Goal: Find specific page/section: Find specific page/section

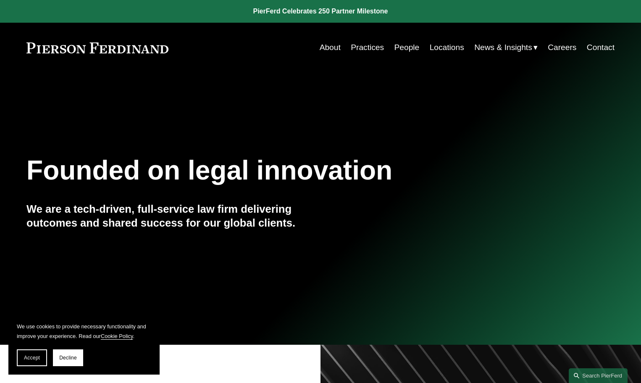
click at [404, 44] on link "People" at bounding box center [407, 48] width 25 height 16
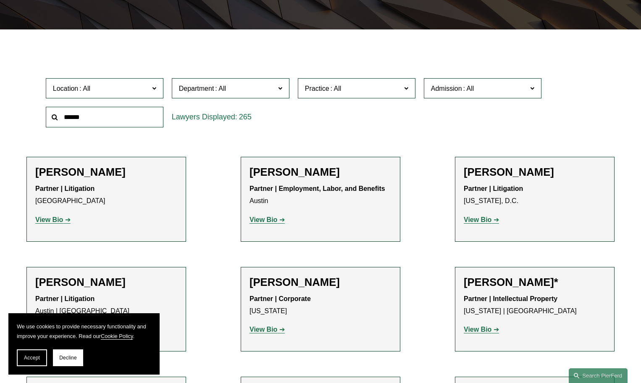
scroll to position [210, 0]
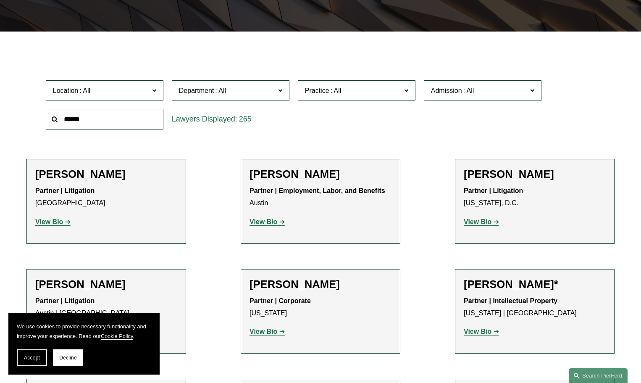
click at [277, 92] on label "Department" at bounding box center [231, 90] width 118 height 21
click at [0, 0] on link "Corporate" at bounding box center [0, 0] width 0 height 0
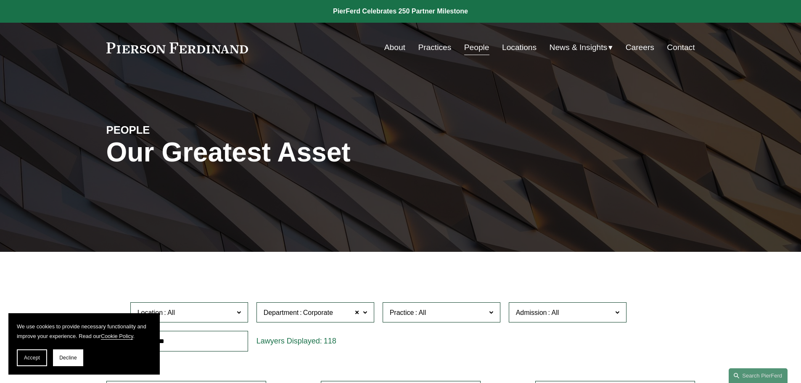
drag, startPoint x: 254, startPoint y: 49, endPoint x: 169, endPoint y: 53, distance: 85.0
click at [169, 53] on div "About Practices People Locations News & Insights News" at bounding box center [400, 48] width 588 height 16
